Goal: Complete application form: Complete application form

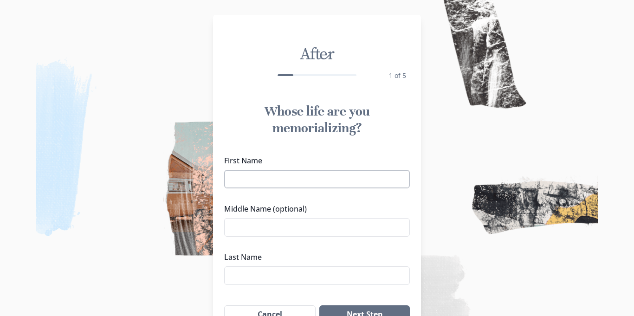
click at [270, 178] on input "First Name" at bounding box center [317, 179] width 186 height 19
type input "[PERSON_NAME]"
click at [246, 274] on input "Last Name" at bounding box center [317, 275] width 186 height 19
type input "[PERSON_NAME]"
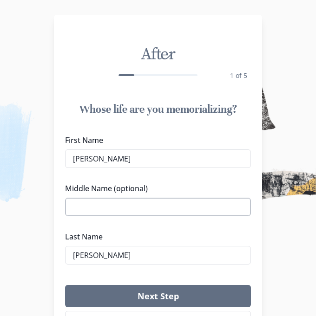
click at [143, 207] on input "Middle Name (optional)" at bounding box center [158, 207] width 186 height 19
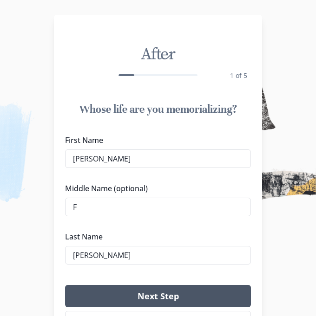
type input "F"
click at [121, 292] on button "Next Step" at bounding box center [158, 296] width 186 height 22
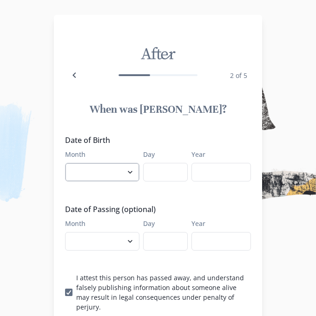
click at [132, 174] on select "January February March April May June July August September October November De…" at bounding box center [102, 172] width 74 height 19
select select "10"
click at [65, 163] on select "January February March April May June July August September October November De…" at bounding box center [102, 172] width 74 height 19
click at [167, 171] on input "Day" at bounding box center [165, 172] width 45 height 19
type input "26"
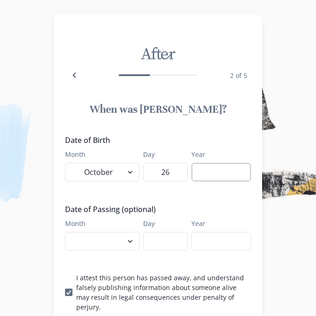
click at [207, 169] on input "Year" at bounding box center [220, 172] width 59 height 19
type input "1959"
click at [128, 243] on select "January February March April May June July August September October November De…" at bounding box center [102, 241] width 74 height 19
select select "9"
click at [65, 232] on select "January February March April May June July August September October November De…" at bounding box center [102, 241] width 74 height 19
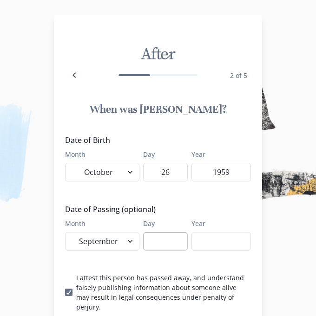
click at [168, 246] on input "Day" at bounding box center [165, 241] width 45 height 19
type input "15"
click at [214, 244] on input "Year" at bounding box center [220, 241] width 59 height 19
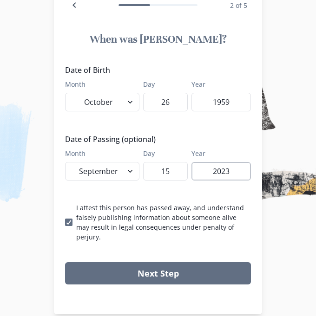
scroll to position [73, 0]
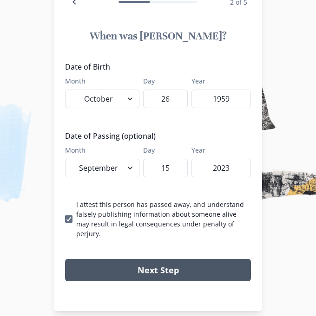
type input "2023"
click at [155, 265] on button "Next Step" at bounding box center [158, 270] width 186 height 22
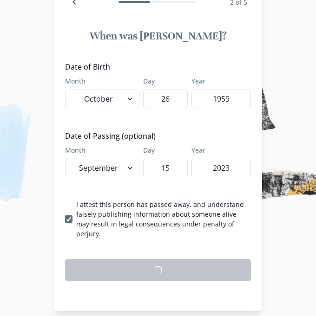
scroll to position [70, 0]
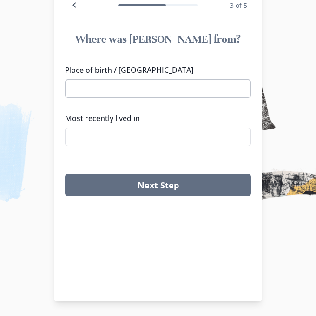
click at [230, 90] on input "Place of birth / [GEOGRAPHIC_DATA]" at bounding box center [158, 88] width 186 height 19
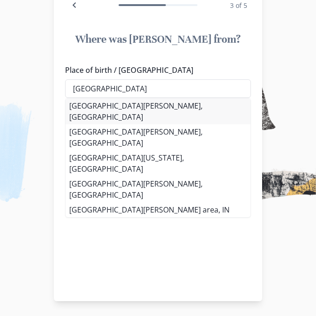
click at [109, 107] on li "[GEOGRAPHIC_DATA][PERSON_NAME], [GEOGRAPHIC_DATA]" at bounding box center [157, 111] width 185 height 26
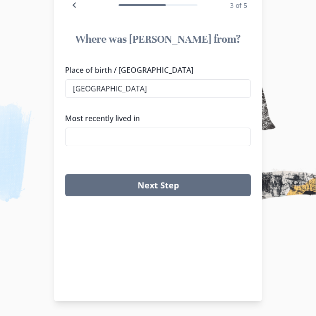
type input "[GEOGRAPHIC_DATA][PERSON_NAME], [GEOGRAPHIC_DATA]"
click at [113, 141] on input "Most recently lived in" at bounding box center [158, 137] width 186 height 19
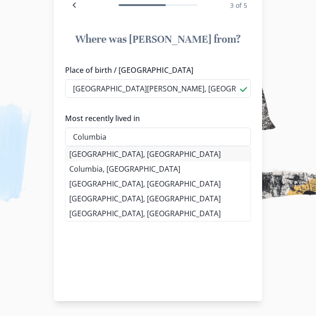
click at [93, 154] on li "[GEOGRAPHIC_DATA], [GEOGRAPHIC_DATA]" at bounding box center [157, 154] width 185 height 15
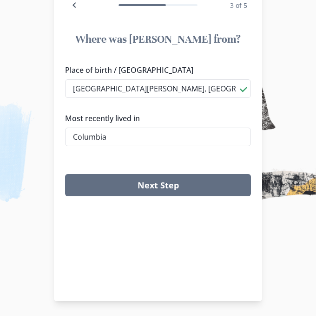
type input "[GEOGRAPHIC_DATA], [GEOGRAPHIC_DATA]"
click at [133, 198] on div "Next Step" at bounding box center [158, 185] width 208 height 37
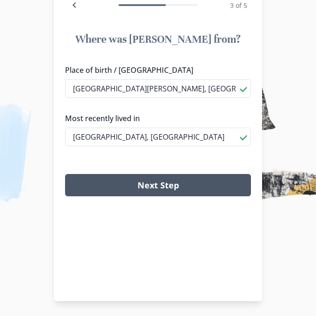
click at [142, 190] on button "Next Step" at bounding box center [158, 185] width 186 height 22
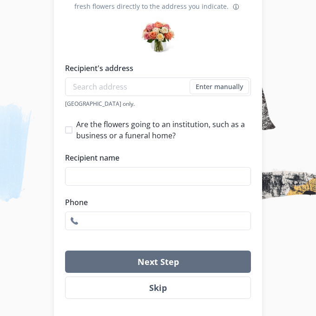
scroll to position [159, 0]
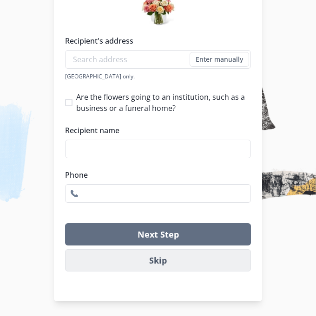
click at [156, 264] on button "Skip" at bounding box center [158, 260] width 186 height 22
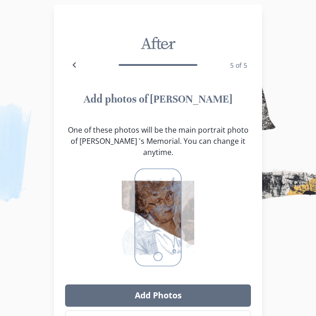
scroll to position [0, 0]
